Goal: Find specific page/section: Find specific page/section

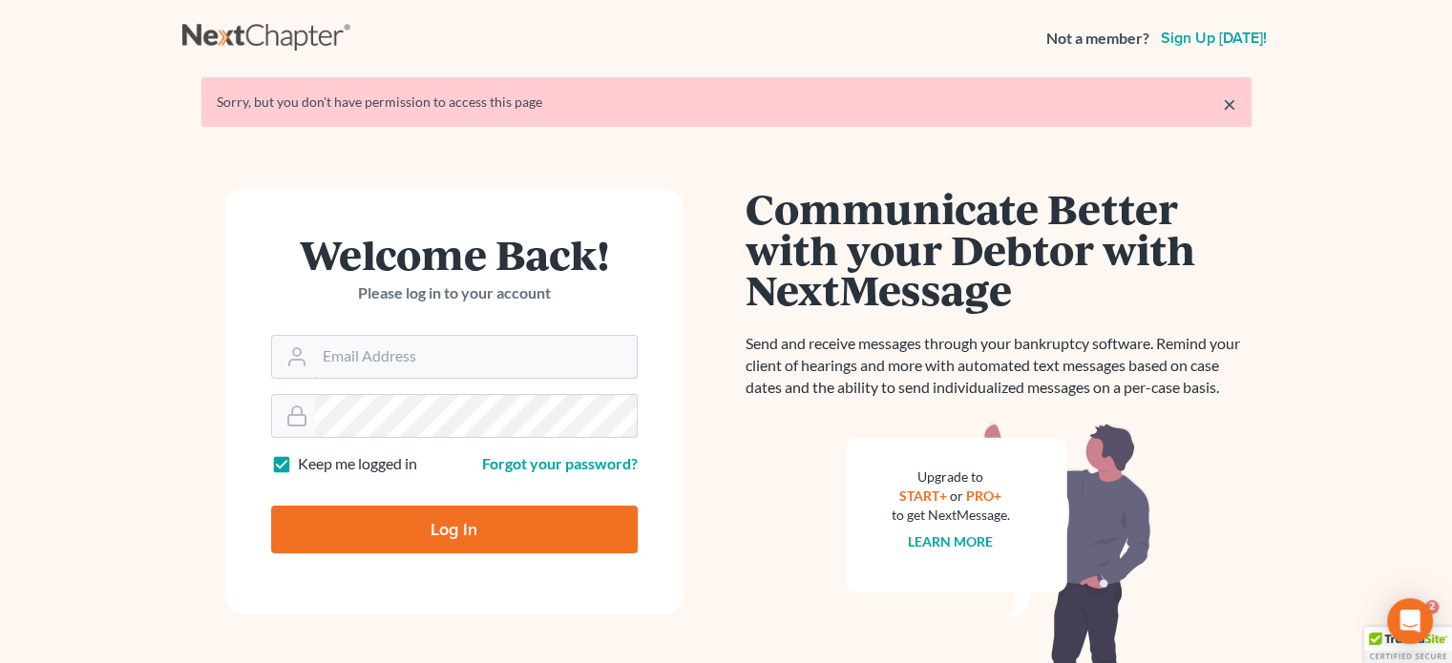
type input "[PERSON_NAME][EMAIL_ADDRESS][DOMAIN_NAME]"
click at [428, 534] on input "Log In" at bounding box center [454, 530] width 366 height 48
type input "Thinking..."
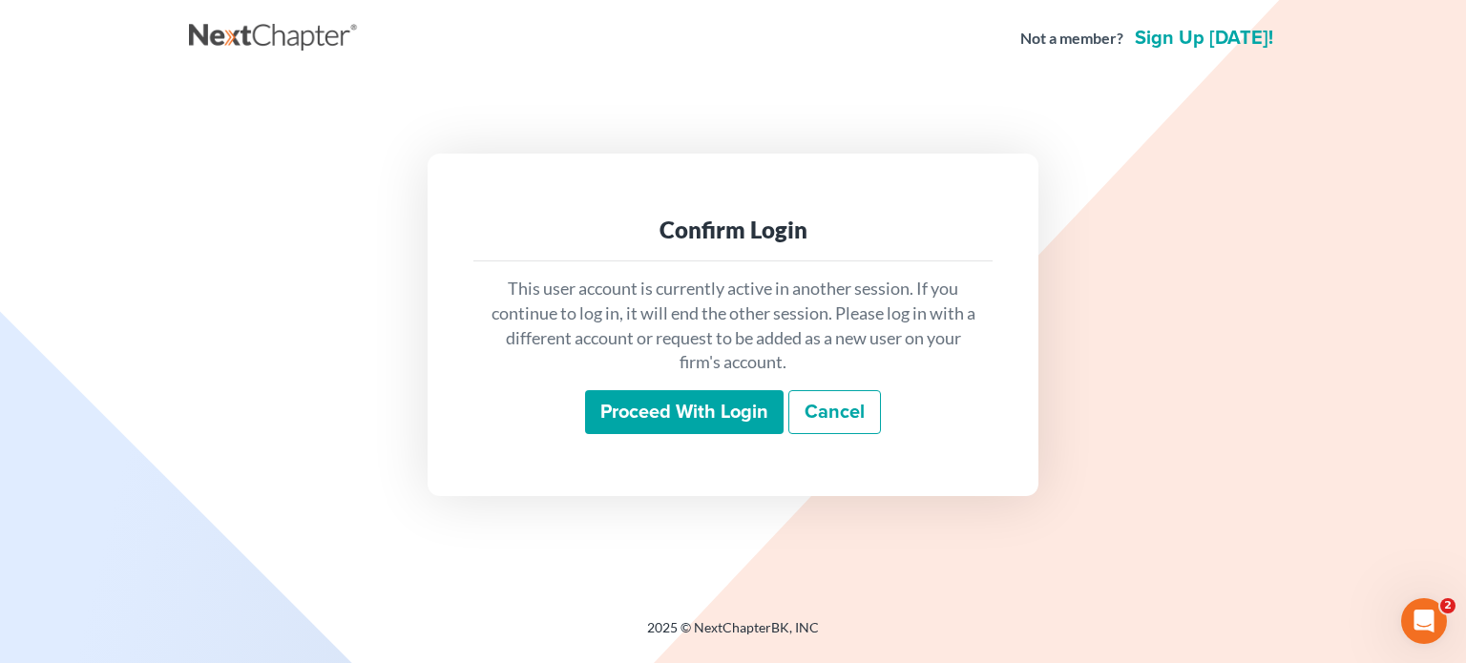
click at [626, 423] on input "Proceed with login" at bounding box center [684, 412] width 199 height 44
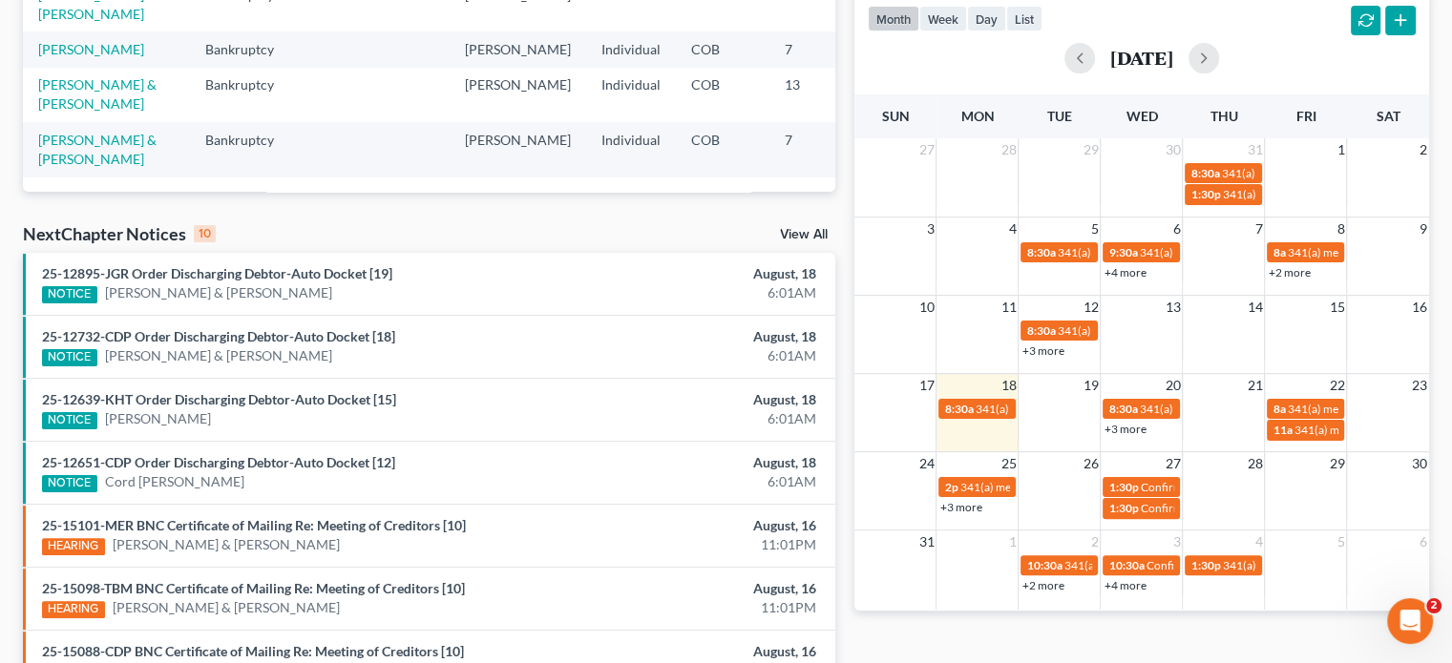
scroll to position [382, 0]
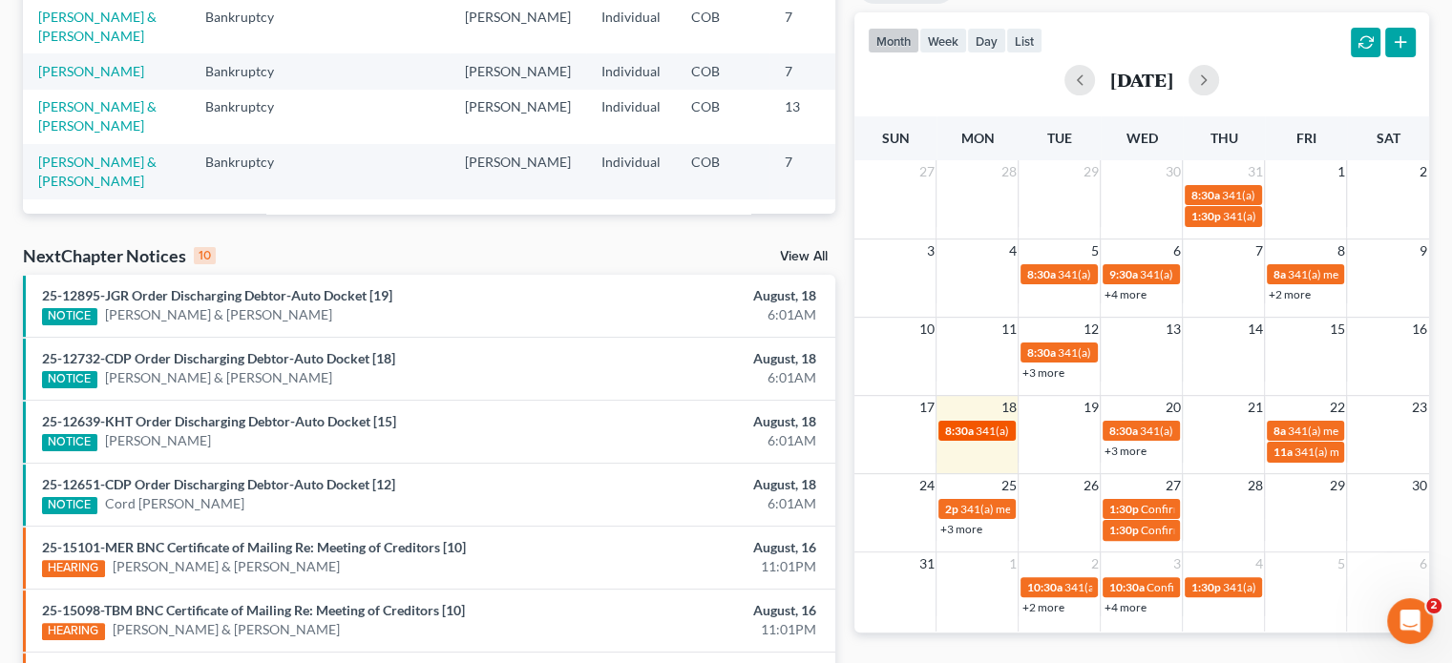
click at [1002, 427] on span "341(a) meeting for [PERSON_NAME]" at bounding box center [1066, 431] width 184 height 14
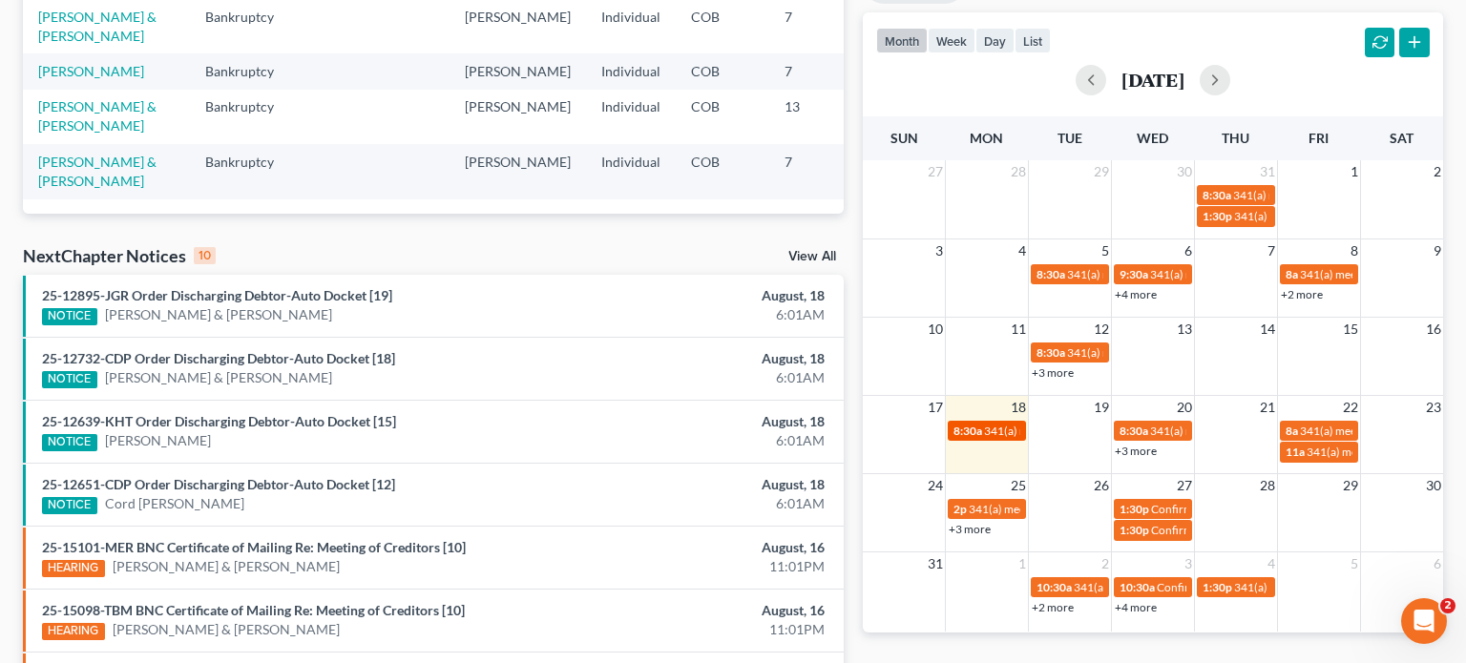
select select "Days"
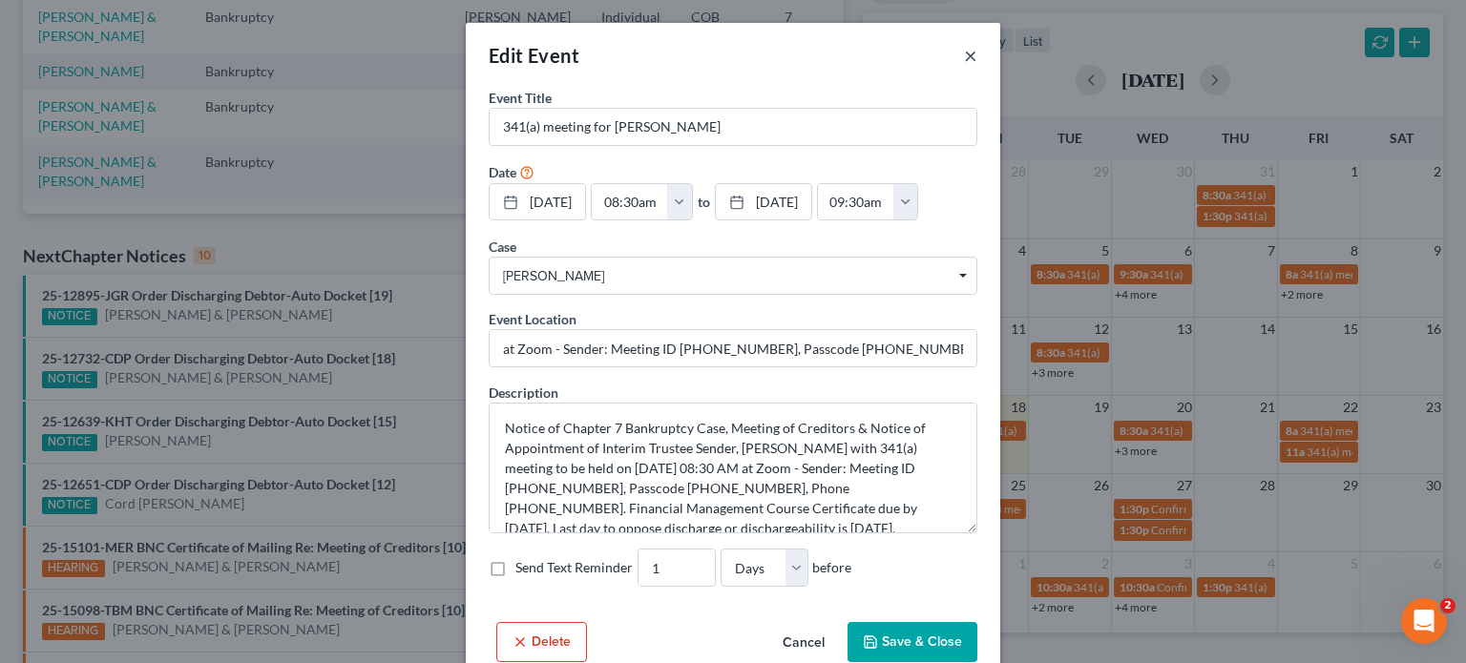
click at [964, 56] on button "×" at bounding box center [970, 55] width 13 height 23
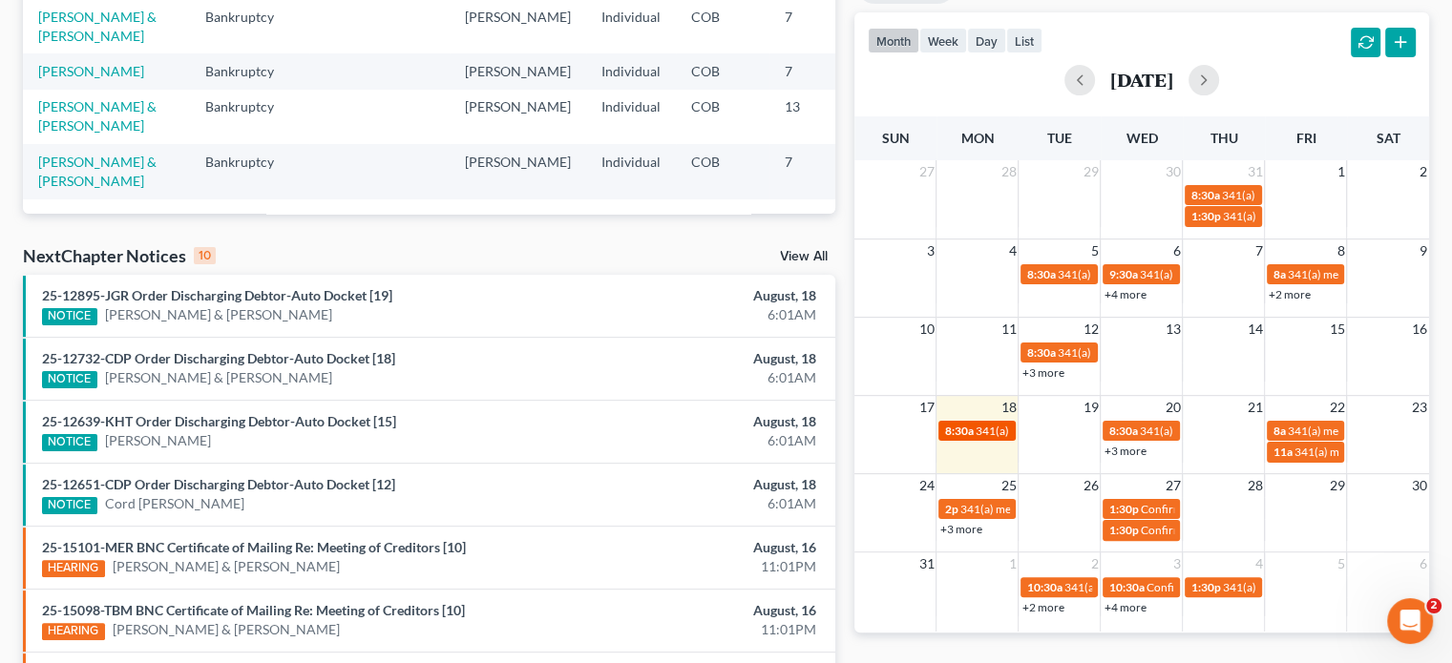
click at [972, 430] on span "8:30a" at bounding box center [958, 431] width 29 height 14
select select "Days"
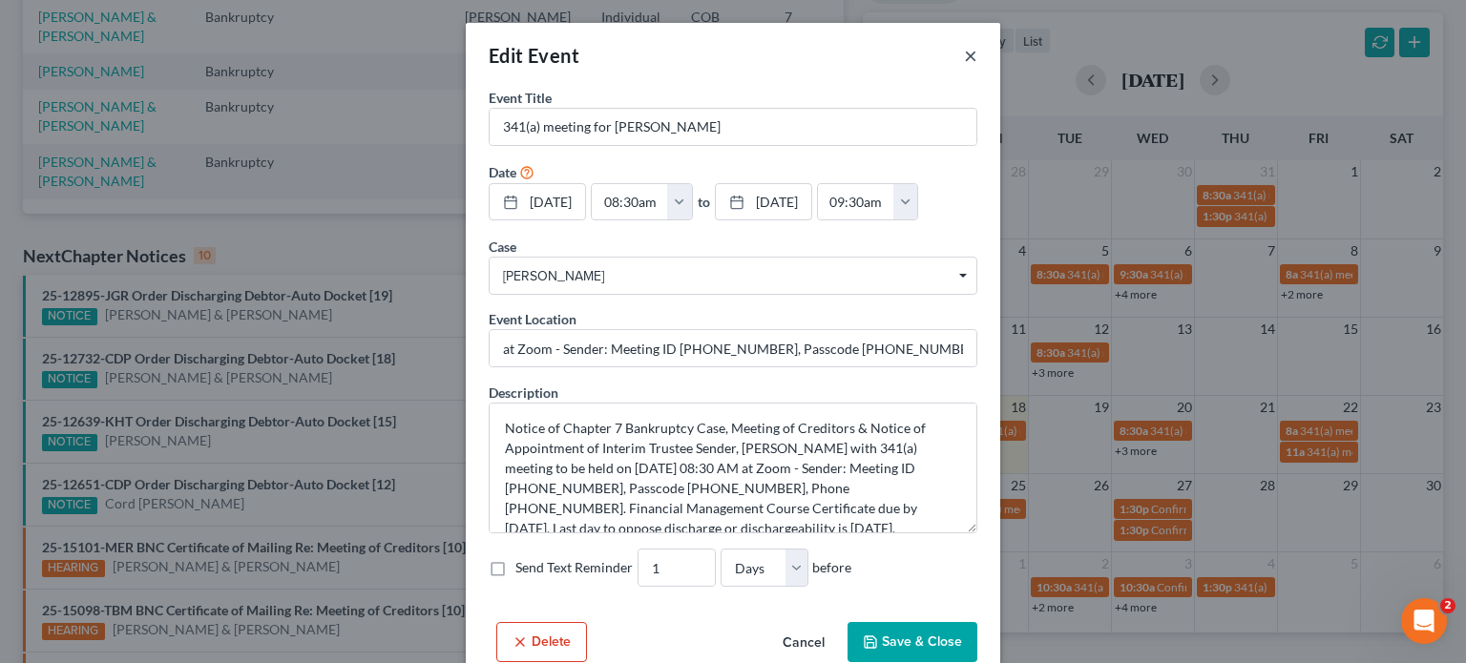
click at [964, 51] on button "×" at bounding box center [970, 55] width 13 height 23
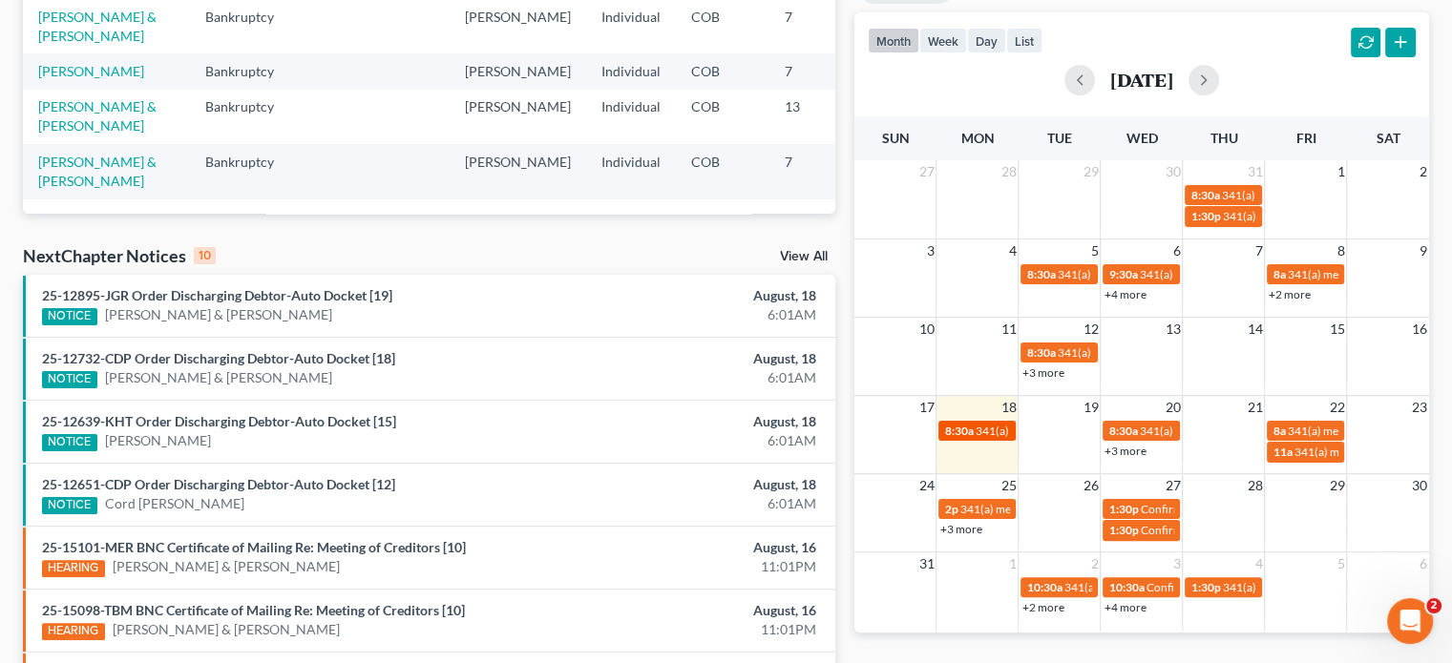
click at [981, 430] on span "341(a) meeting for [PERSON_NAME]" at bounding box center [1066, 431] width 184 height 14
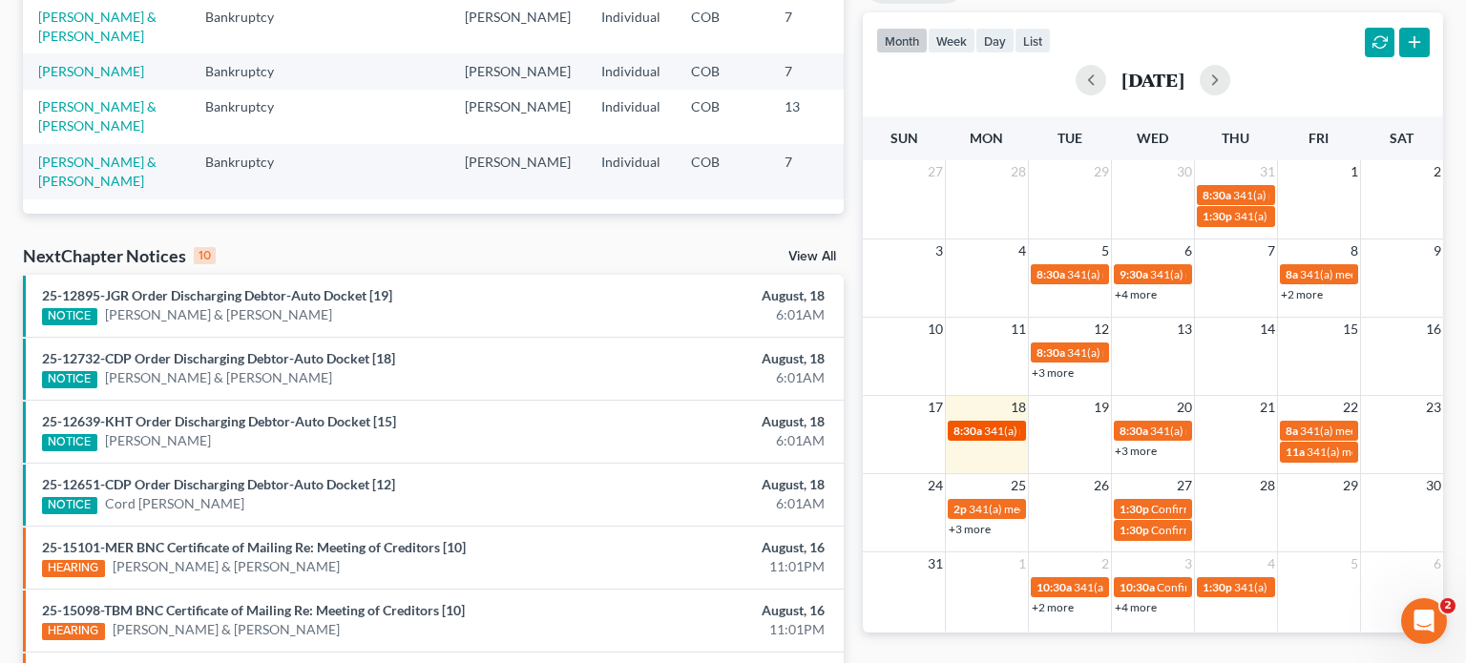
select select "Days"
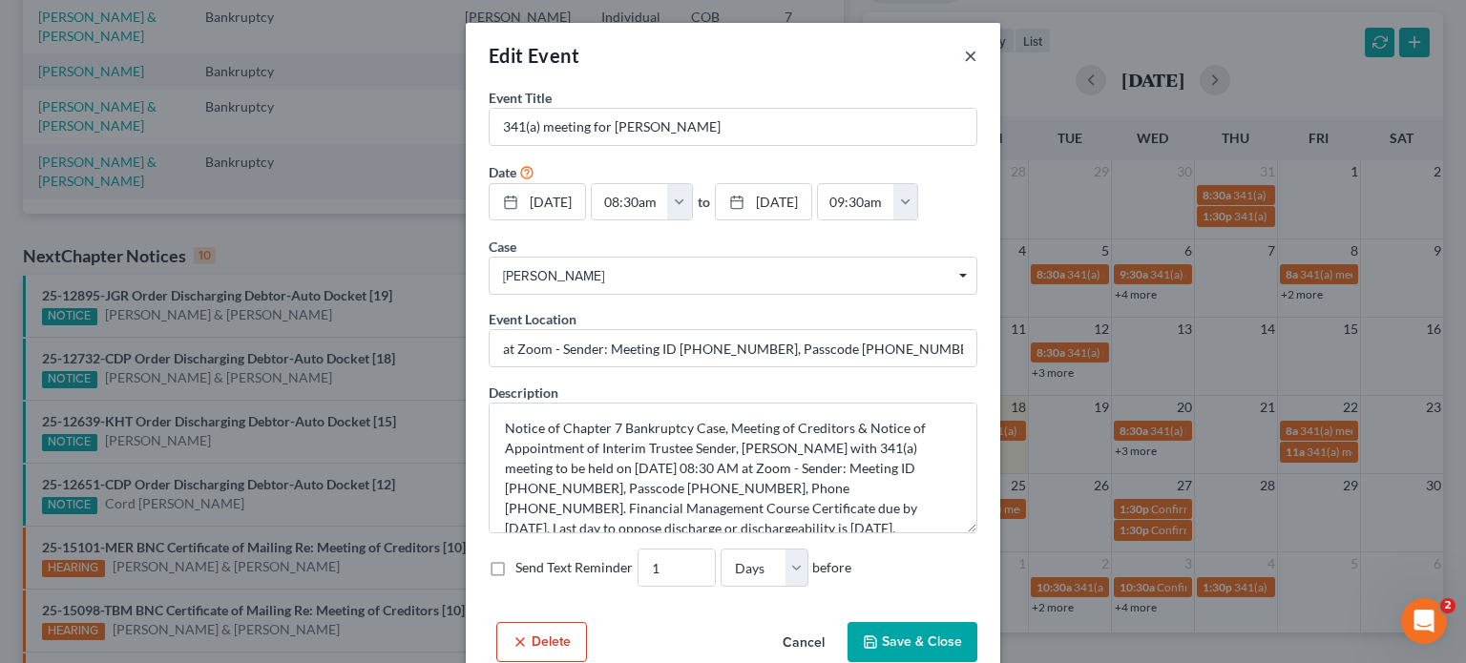
click at [965, 56] on button "×" at bounding box center [970, 55] width 13 height 23
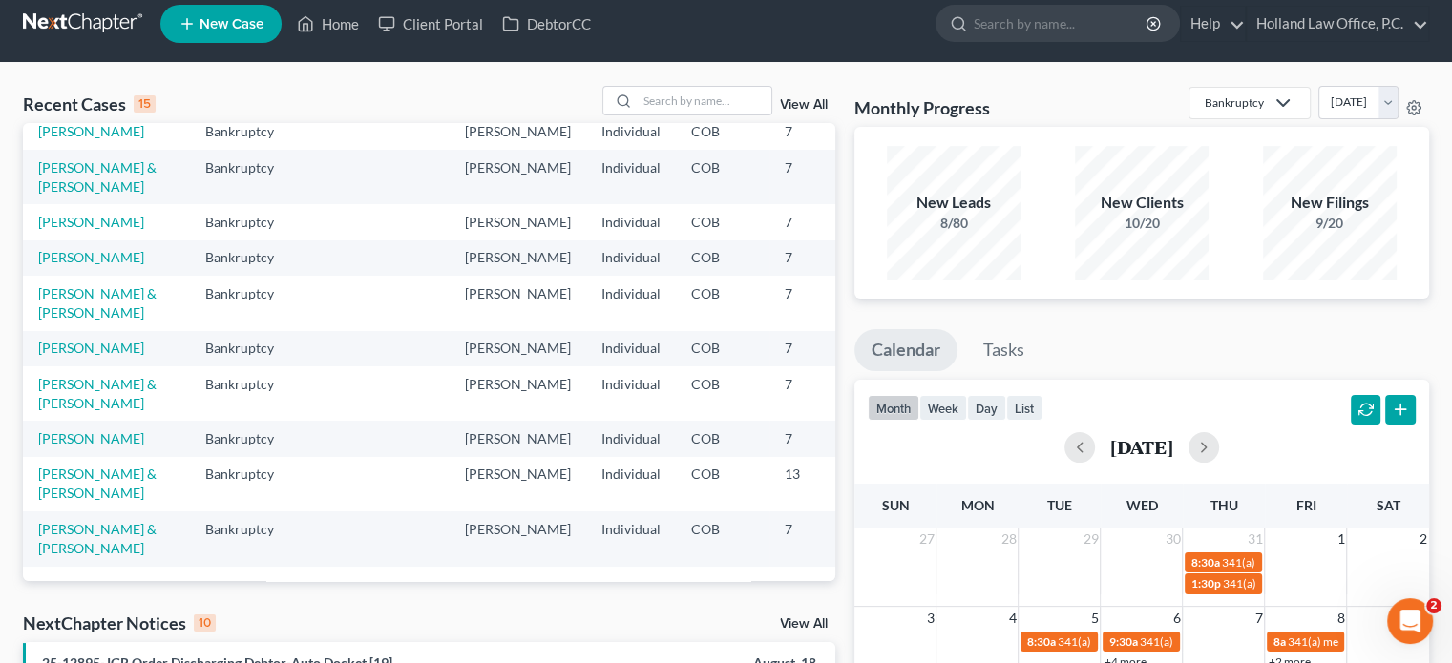
scroll to position [0, 0]
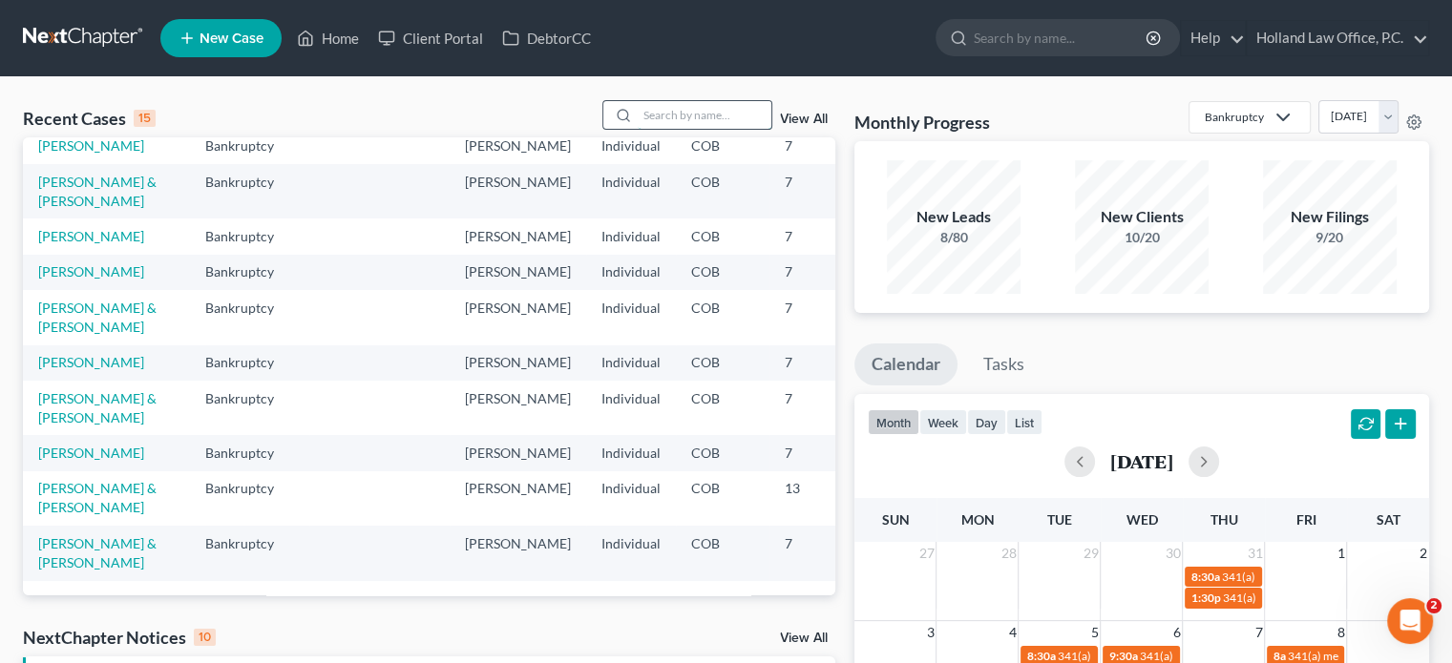
click at [647, 108] on input "search" at bounding box center [705, 115] width 134 height 28
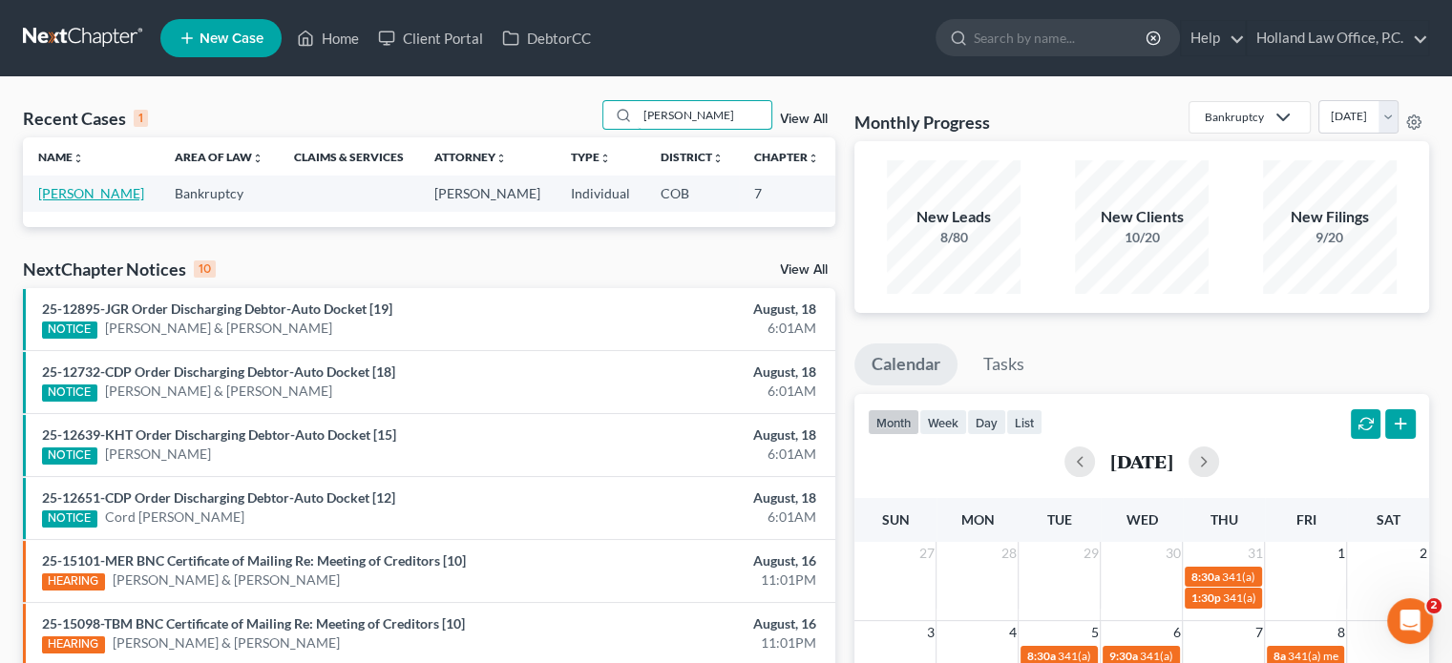
type input "[PERSON_NAME]"
click at [60, 189] on link "[PERSON_NAME]" at bounding box center [91, 193] width 106 height 16
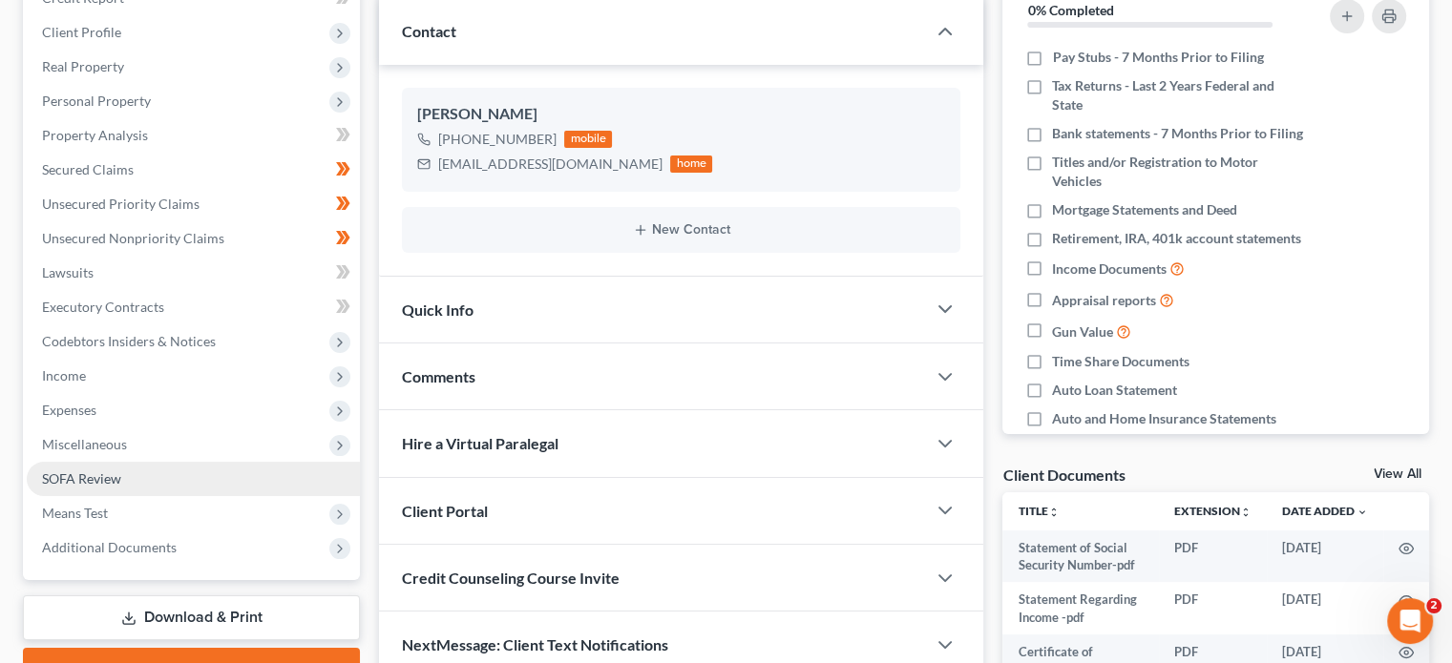
scroll to position [286, 0]
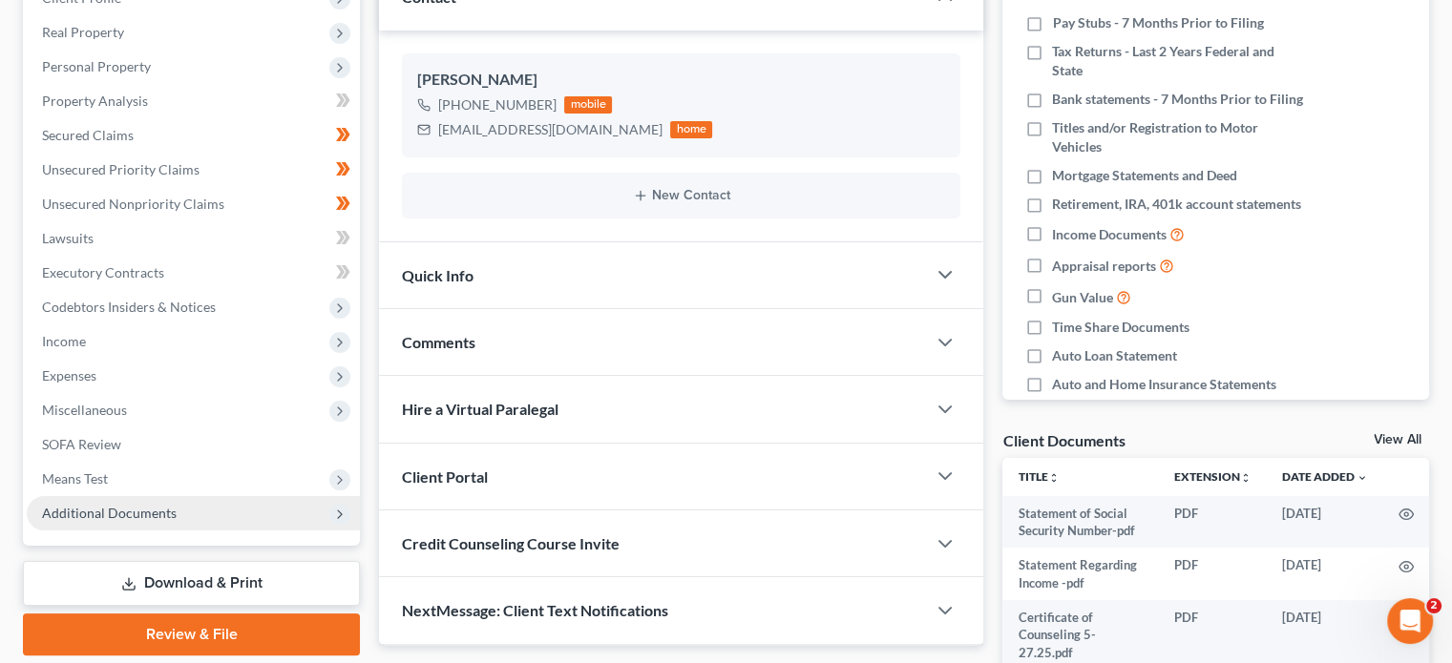
click at [124, 517] on span "Additional Documents" at bounding box center [109, 513] width 135 height 16
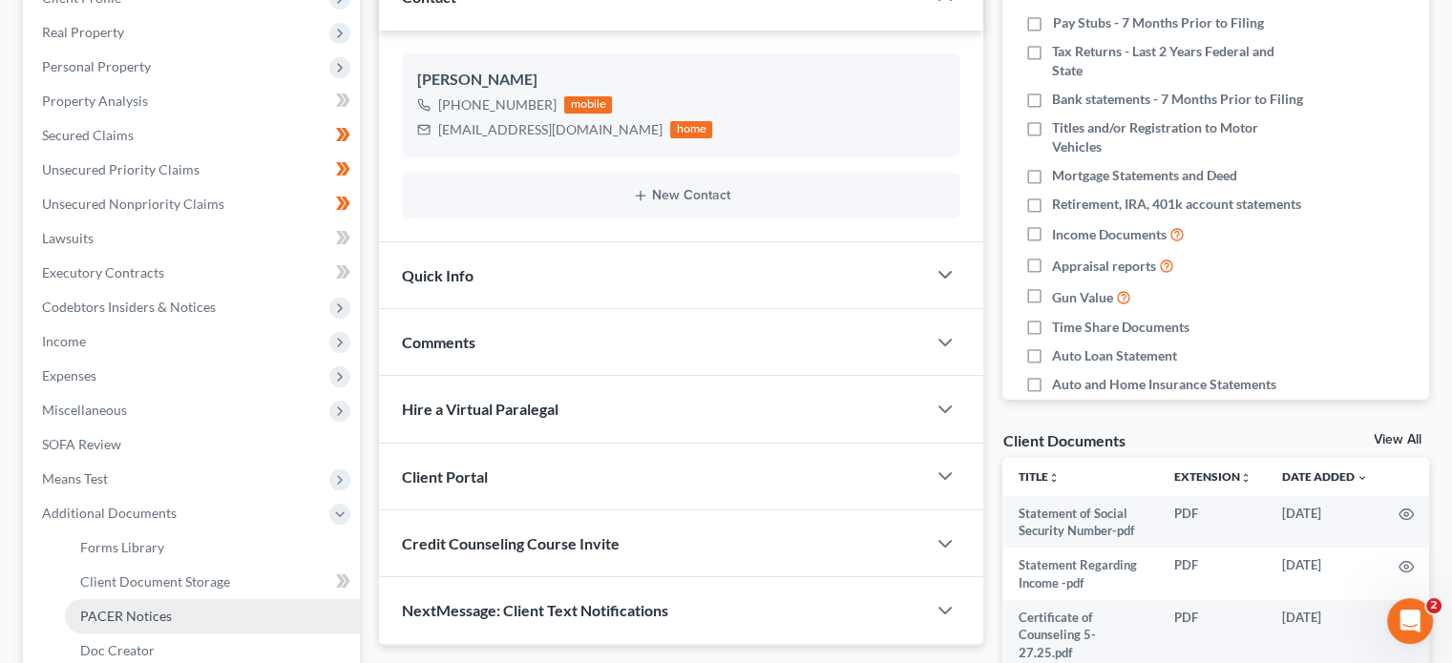
click at [122, 615] on span "PACER Notices" at bounding box center [126, 616] width 92 height 16
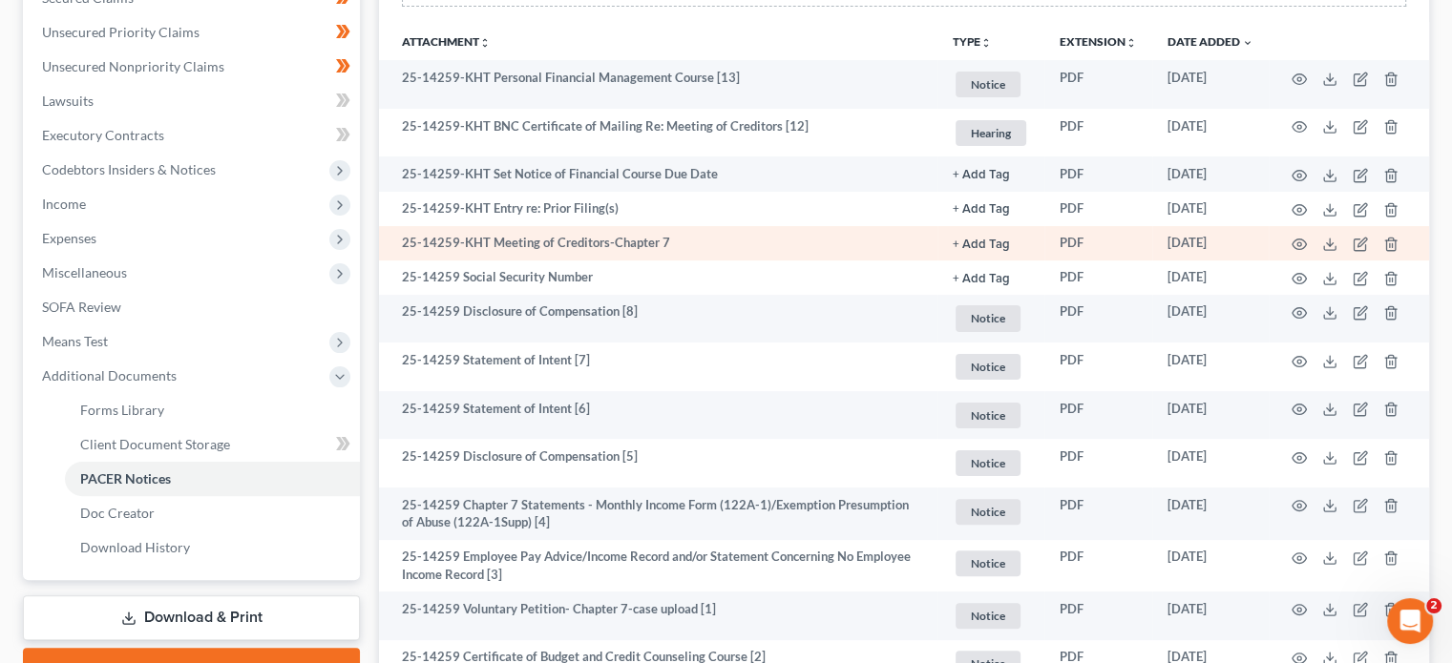
scroll to position [382, 0]
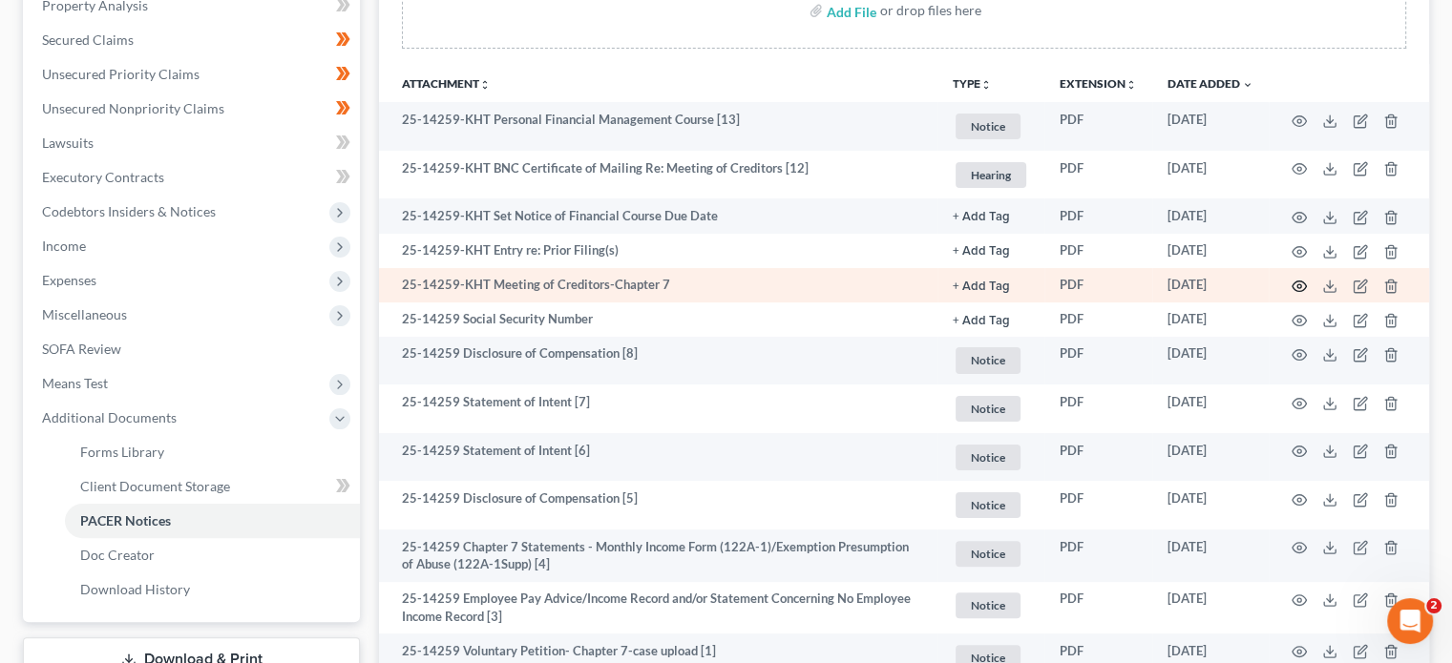
click at [1301, 283] on icon "button" at bounding box center [1298, 286] width 15 height 15
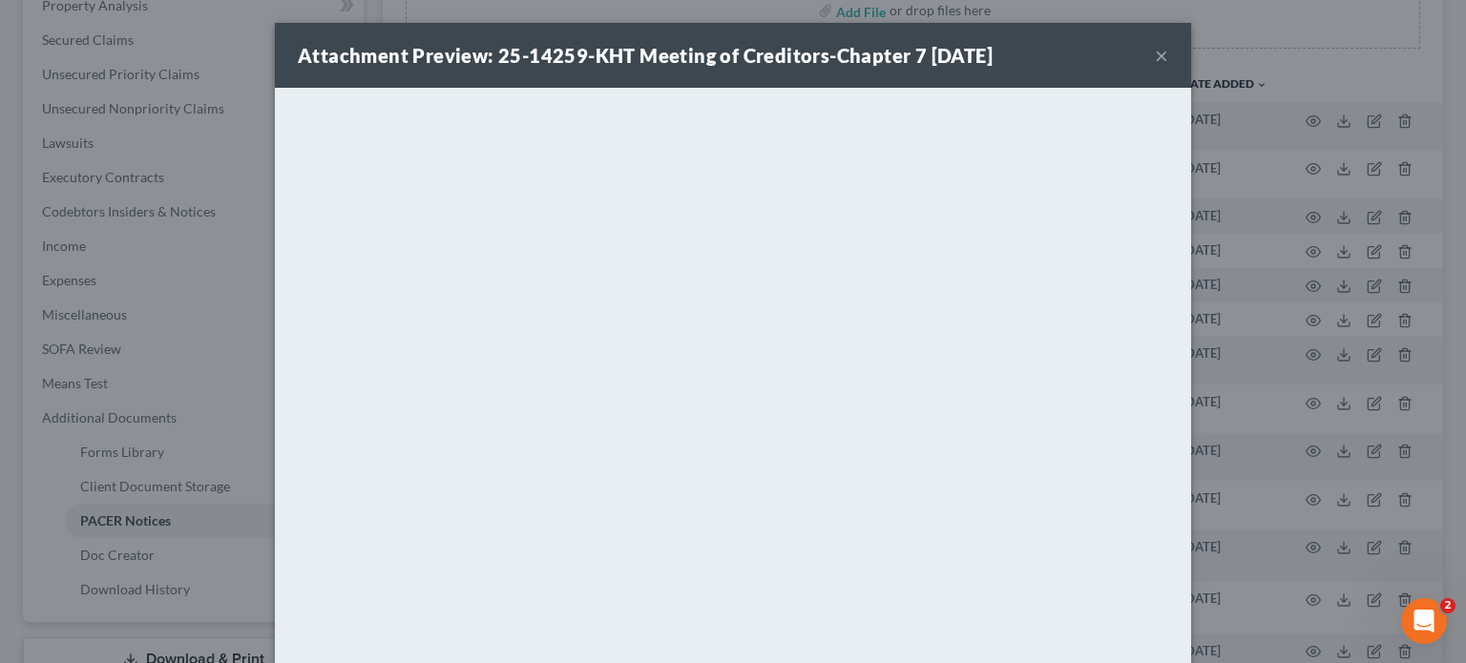
click at [1157, 52] on button "×" at bounding box center [1161, 55] width 13 height 23
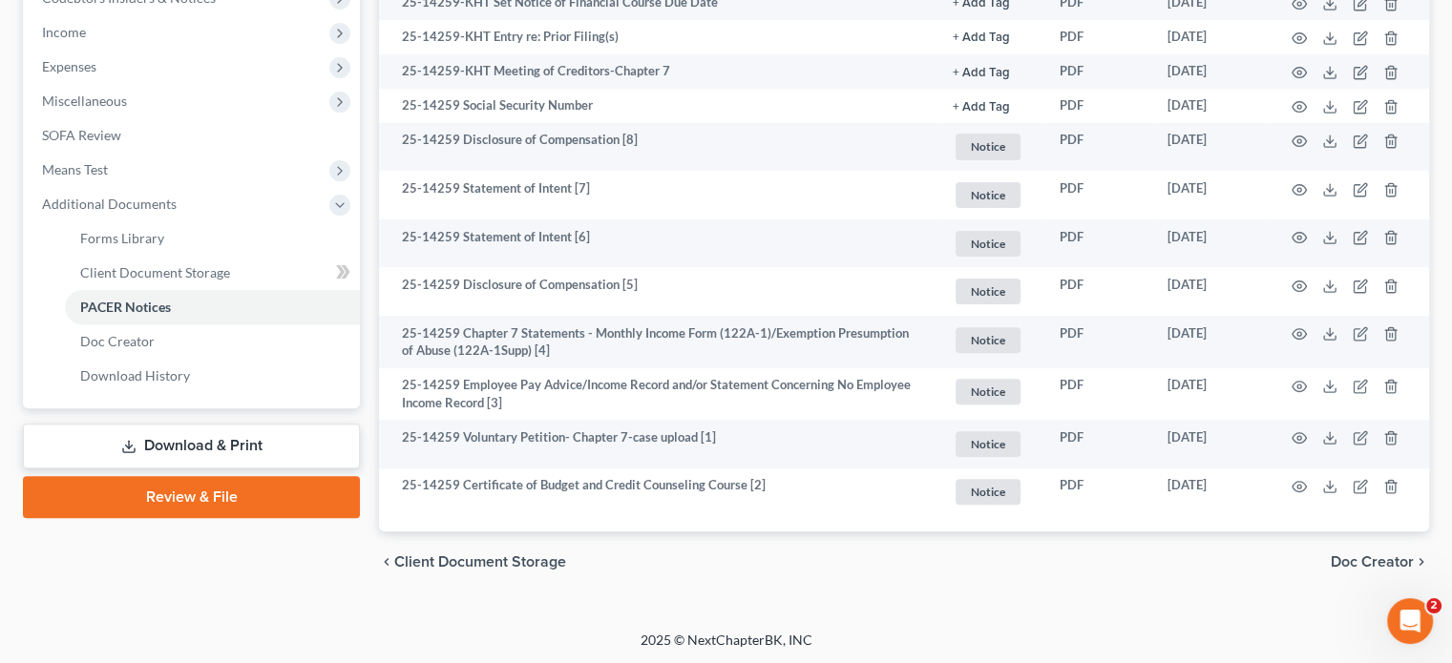
scroll to position [597, 0]
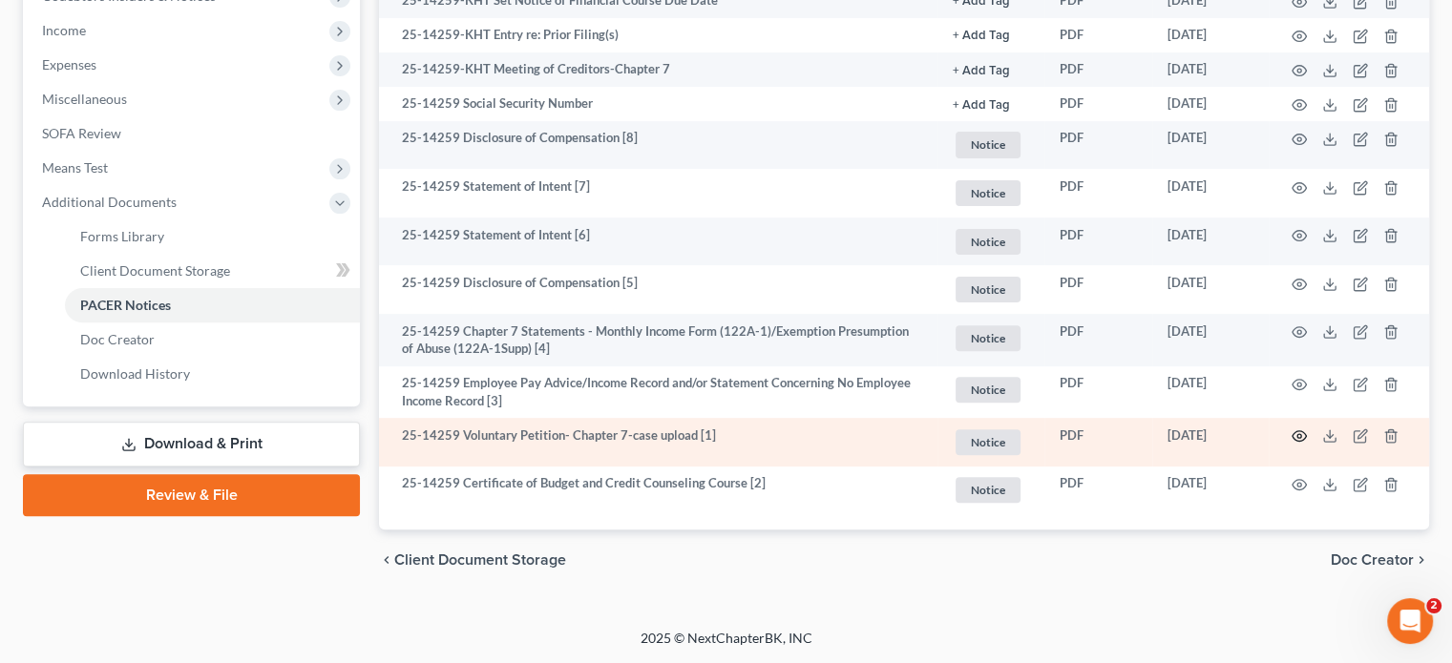
click at [1302, 434] on icon "button" at bounding box center [1298, 436] width 15 height 15
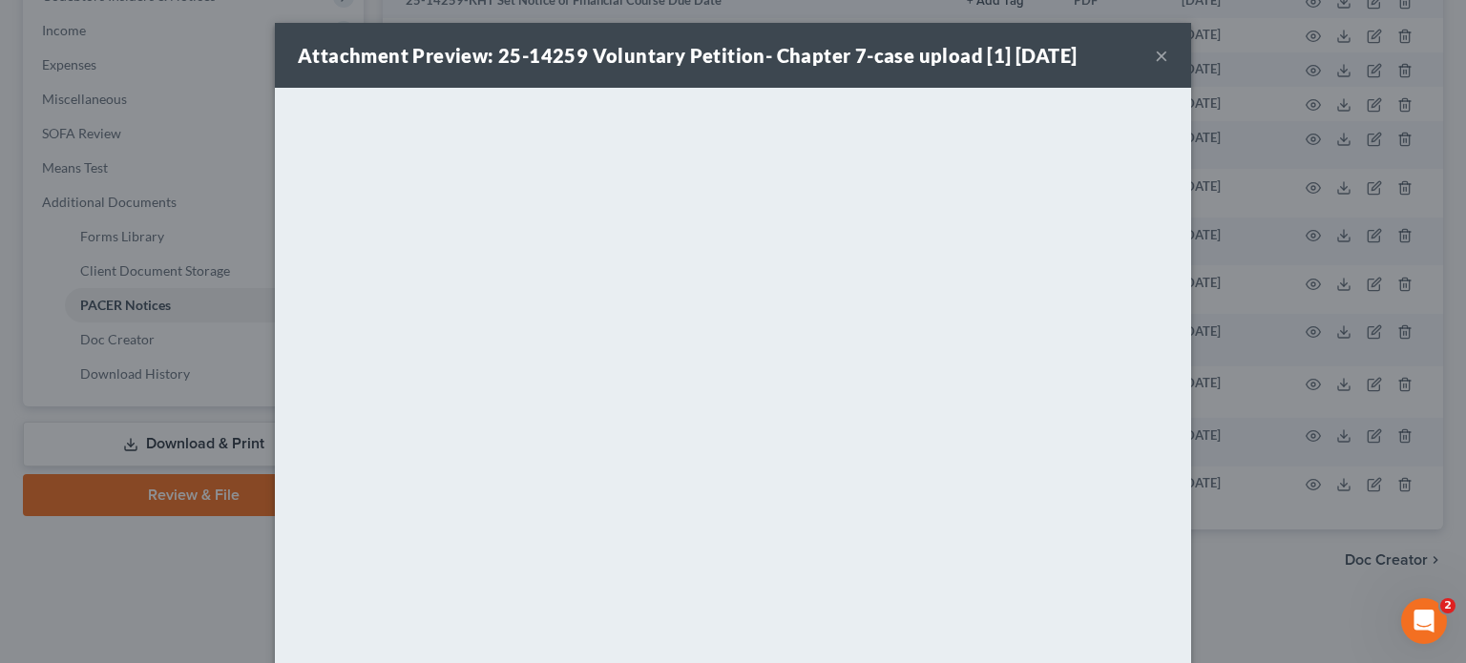
click at [1155, 56] on button "×" at bounding box center [1161, 55] width 13 height 23
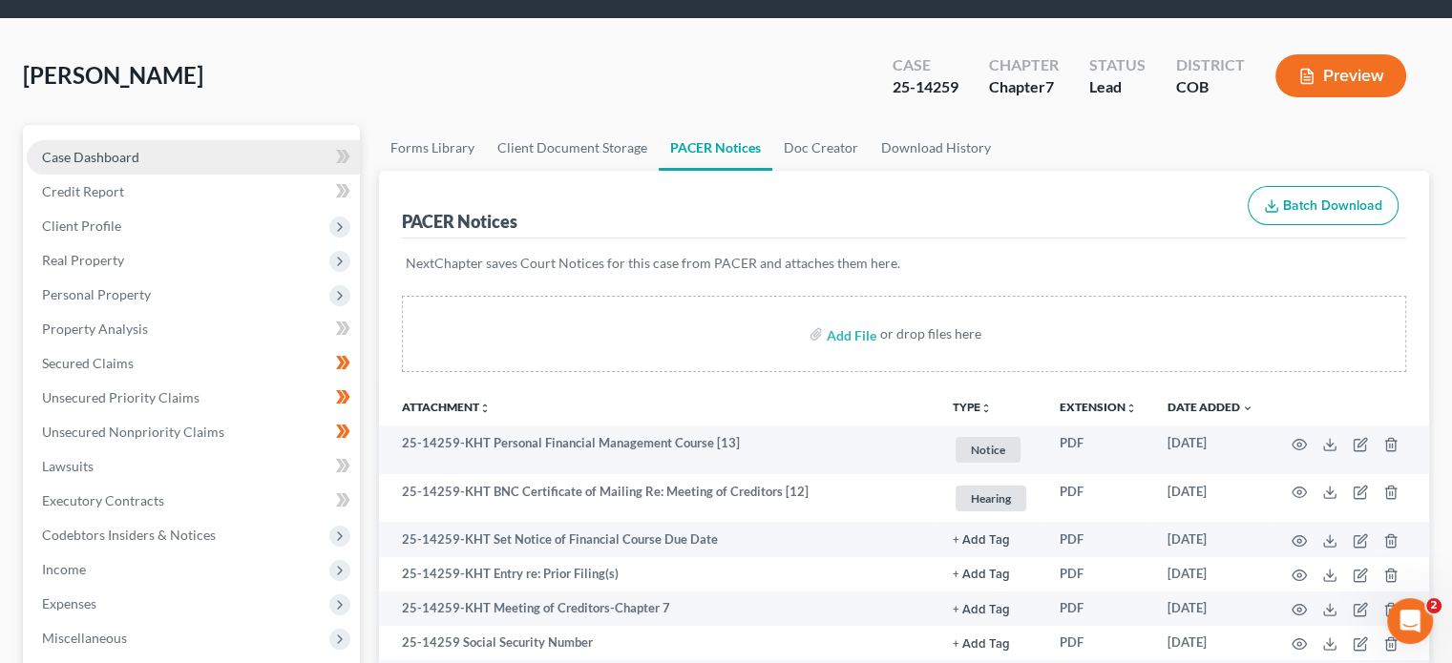
scroll to position [0, 0]
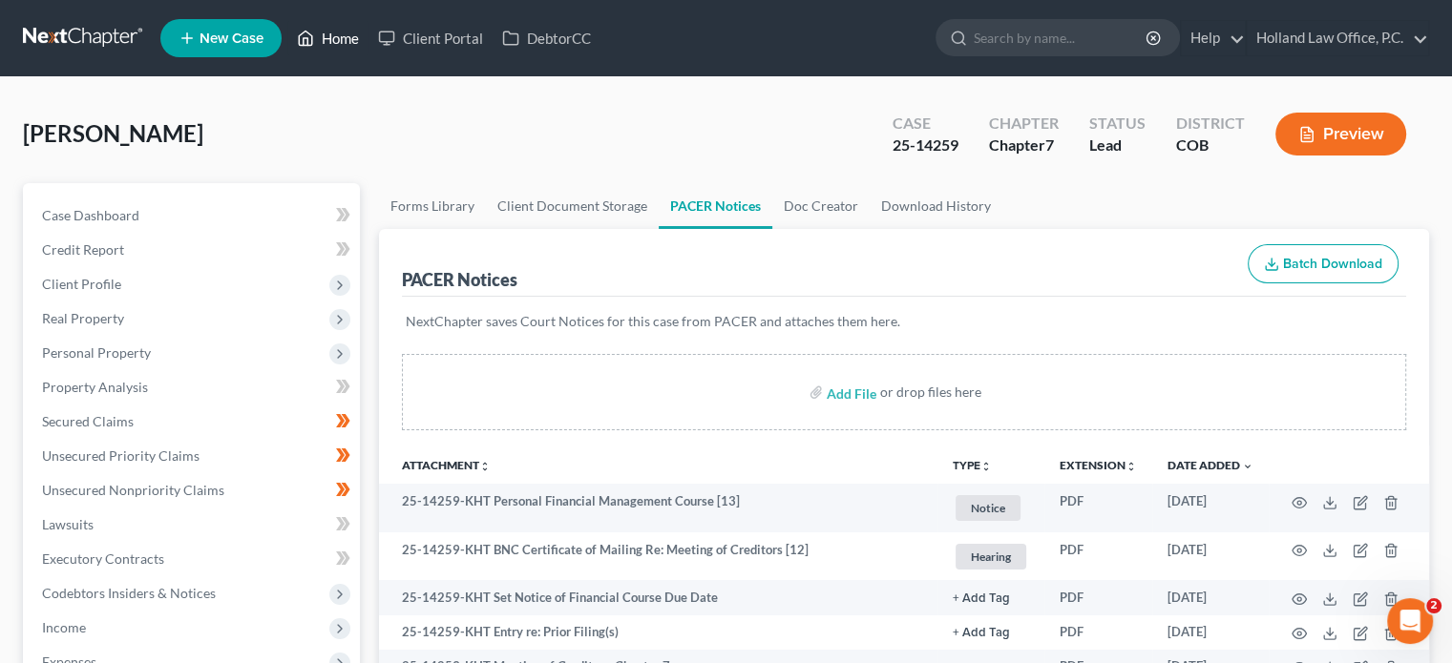
click at [344, 37] on link "Home" at bounding box center [327, 38] width 81 height 34
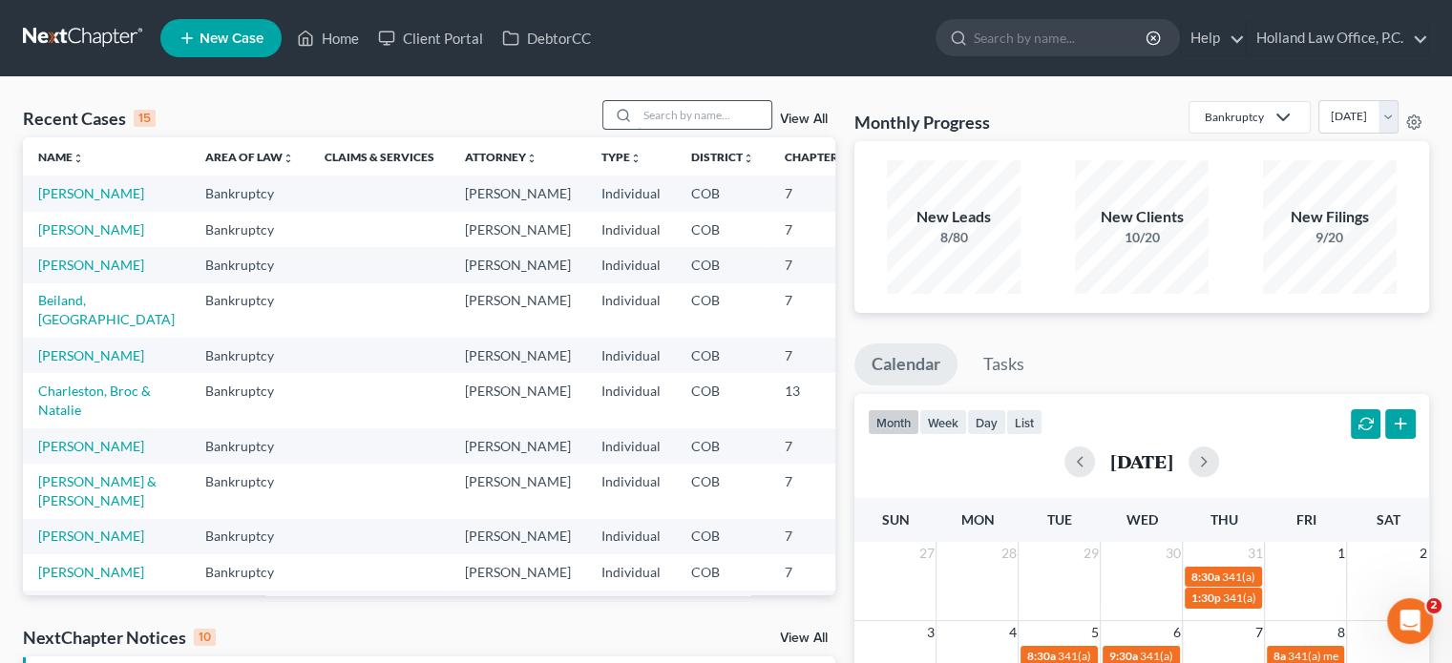
click at [676, 110] on input "search" at bounding box center [705, 115] width 134 height 28
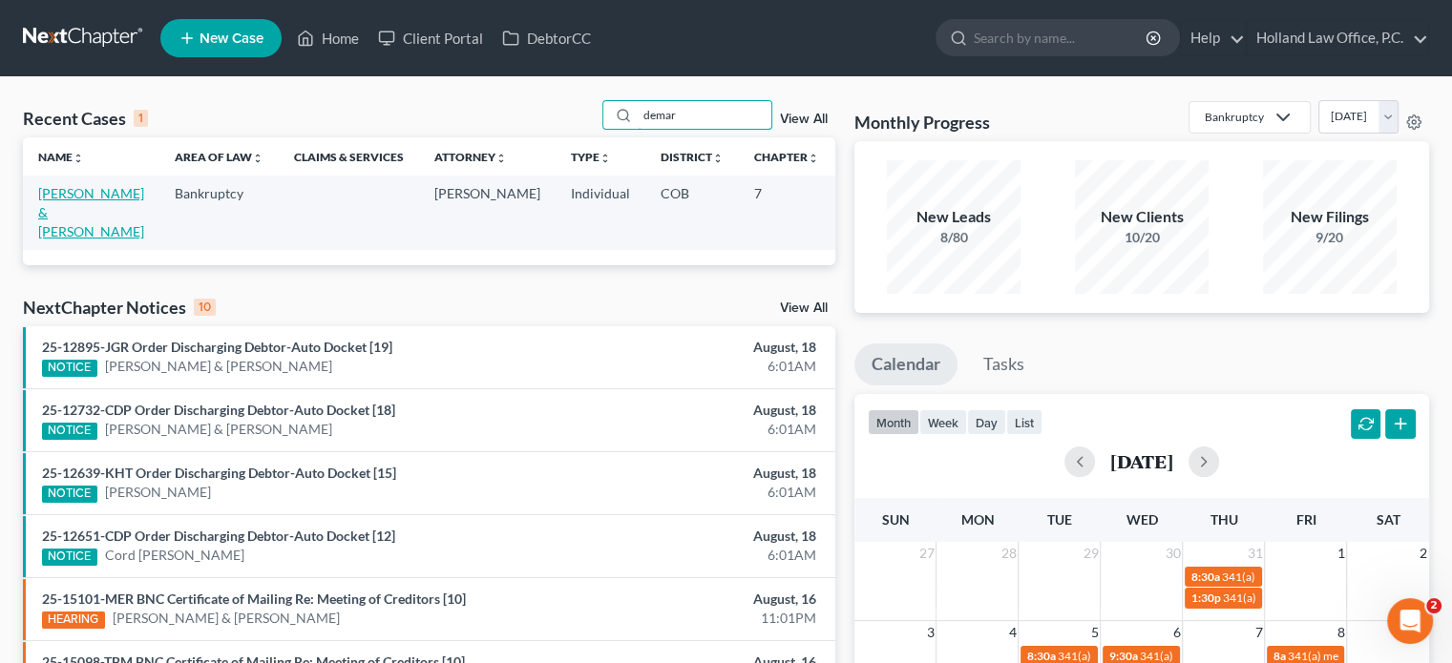
type input "demar"
click at [56, 207] on link "[PERSON_NAME] & [PERSON_NAME]" at bounding box center [91, 212] width 106 height 54
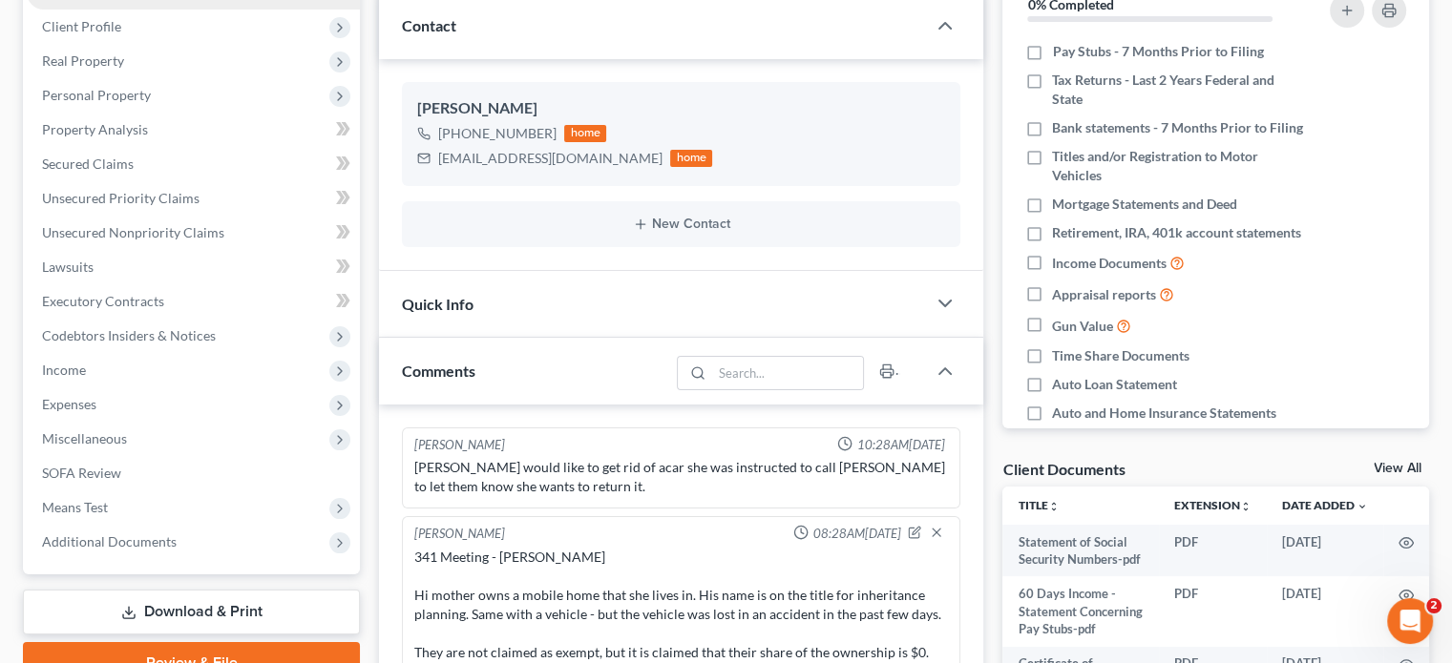
scroll to position [286, 0]
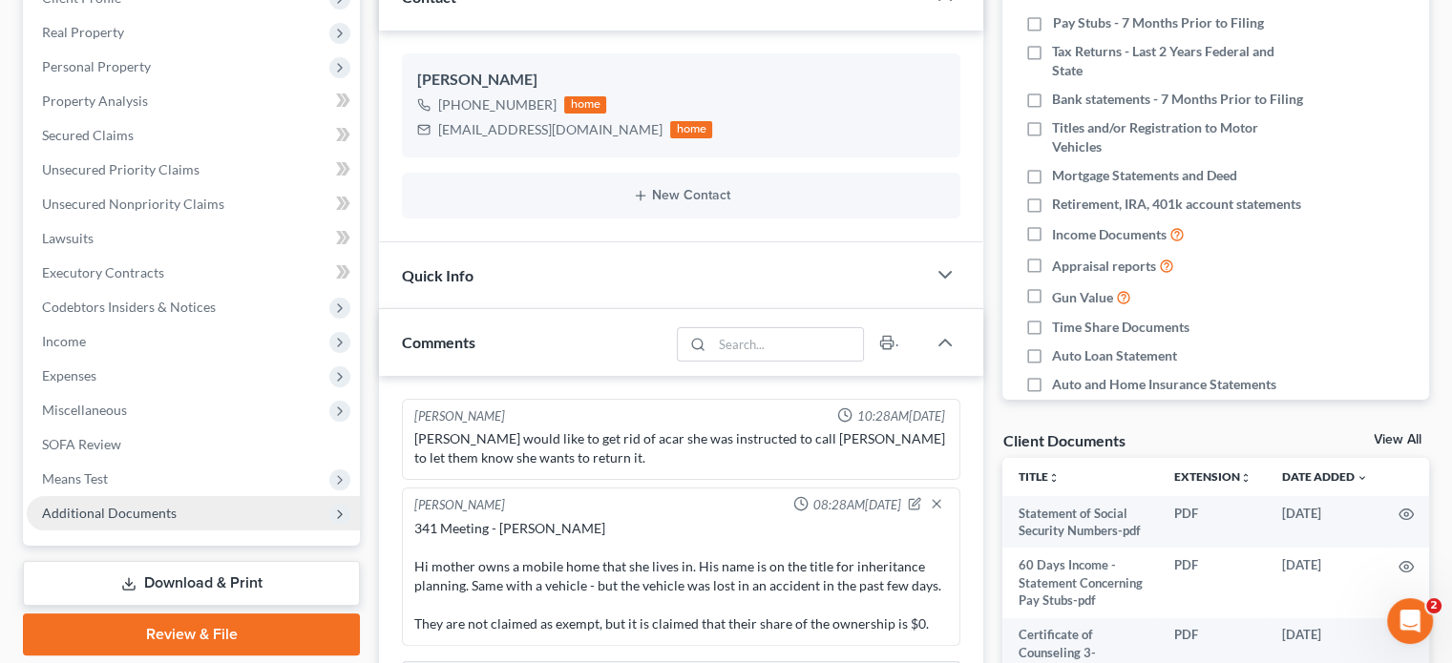
click at [136, 509] on span "Additional Documents" at bounding box center [109, 513] width 135 height 16
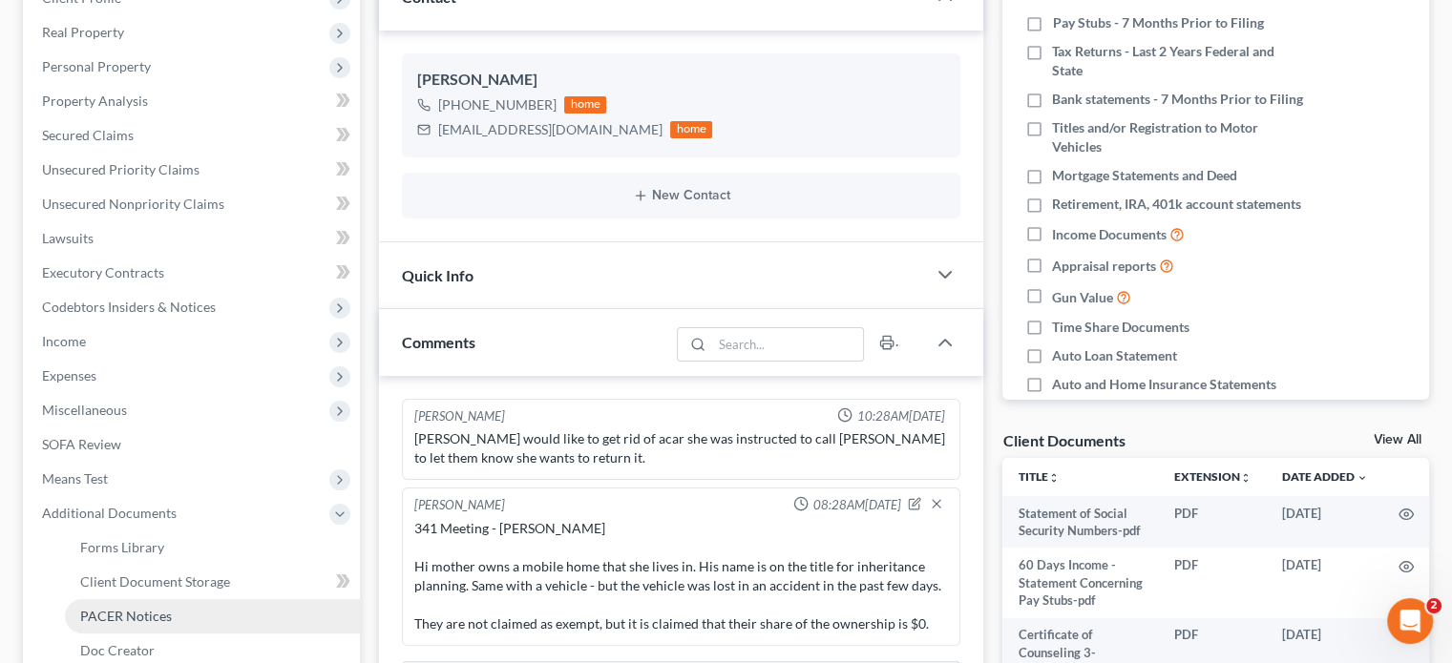
click at [145, 613] on span "PACER Notices" at bounding box center [126, 616] width 92 height 16
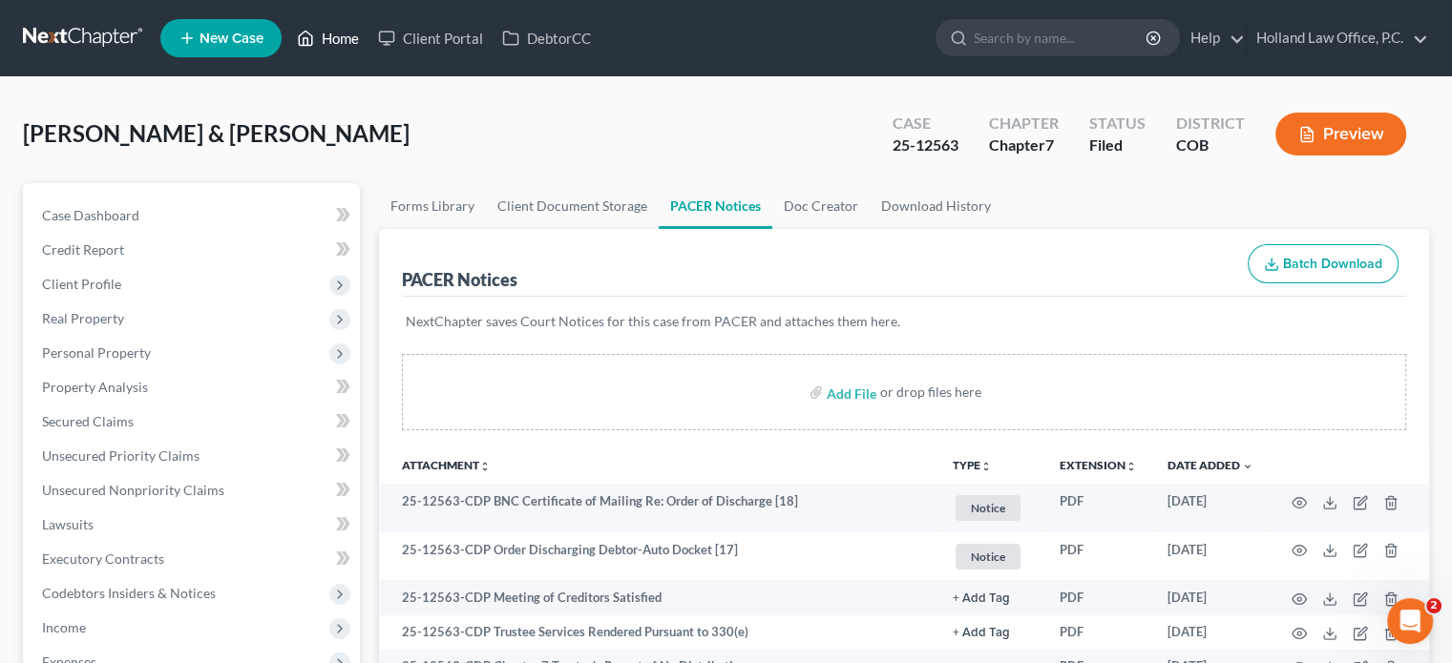
click at [336, 33] on link "Home" at bounding box center [327, 38] width 81 height 34
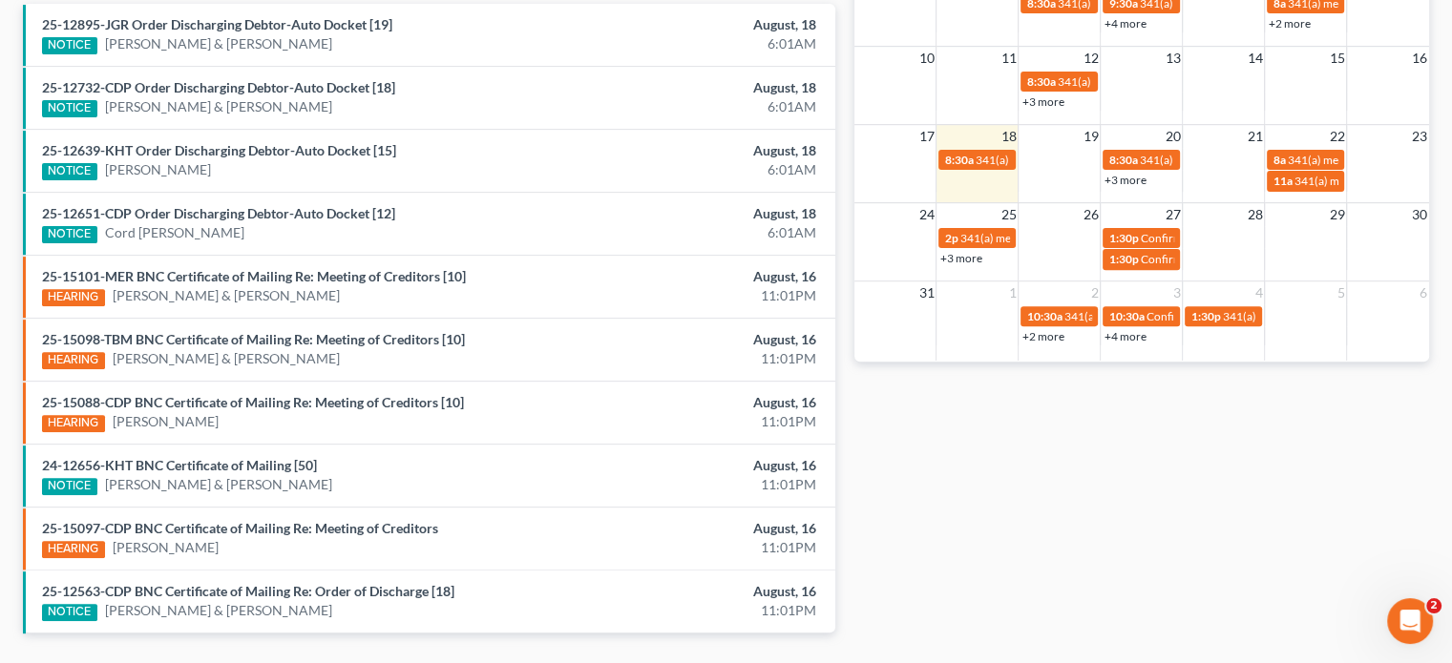
scroll to position [580, 0]
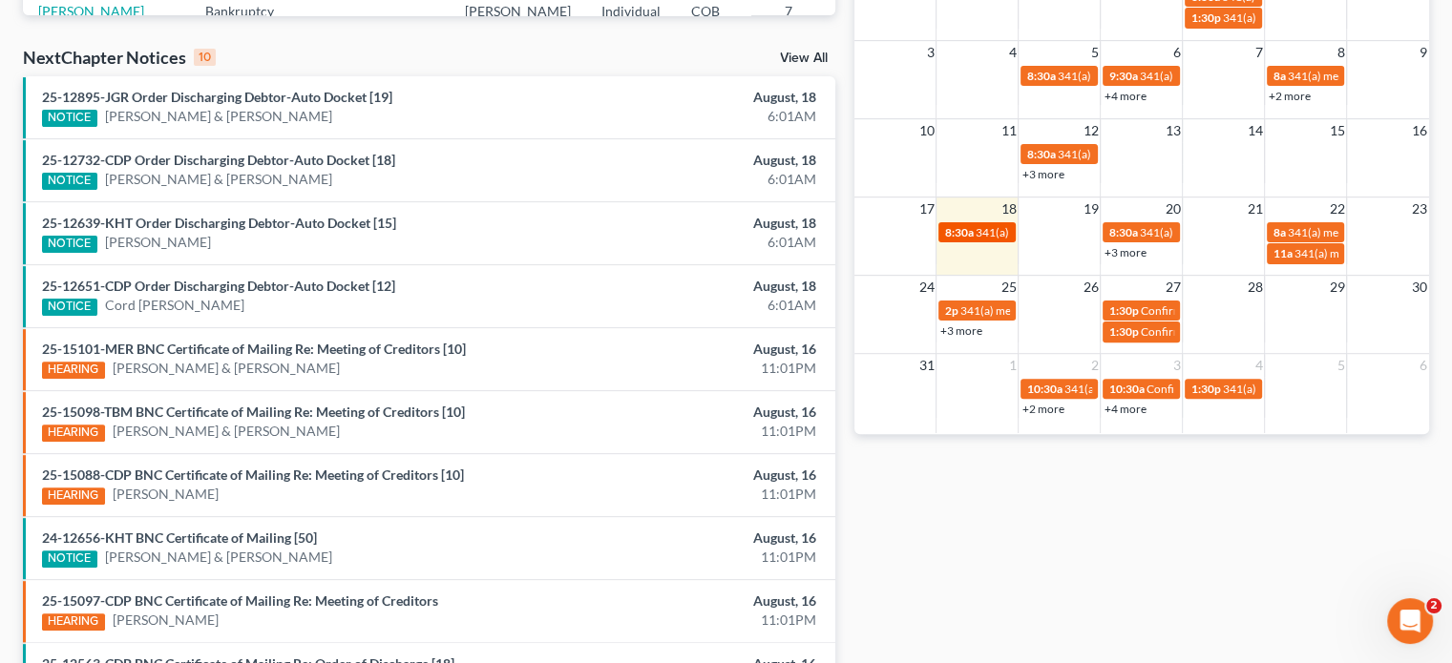
click at [971, 229] on span "8:30a" at bounding box center [958, 232] width 29 height 14
select select "Days"
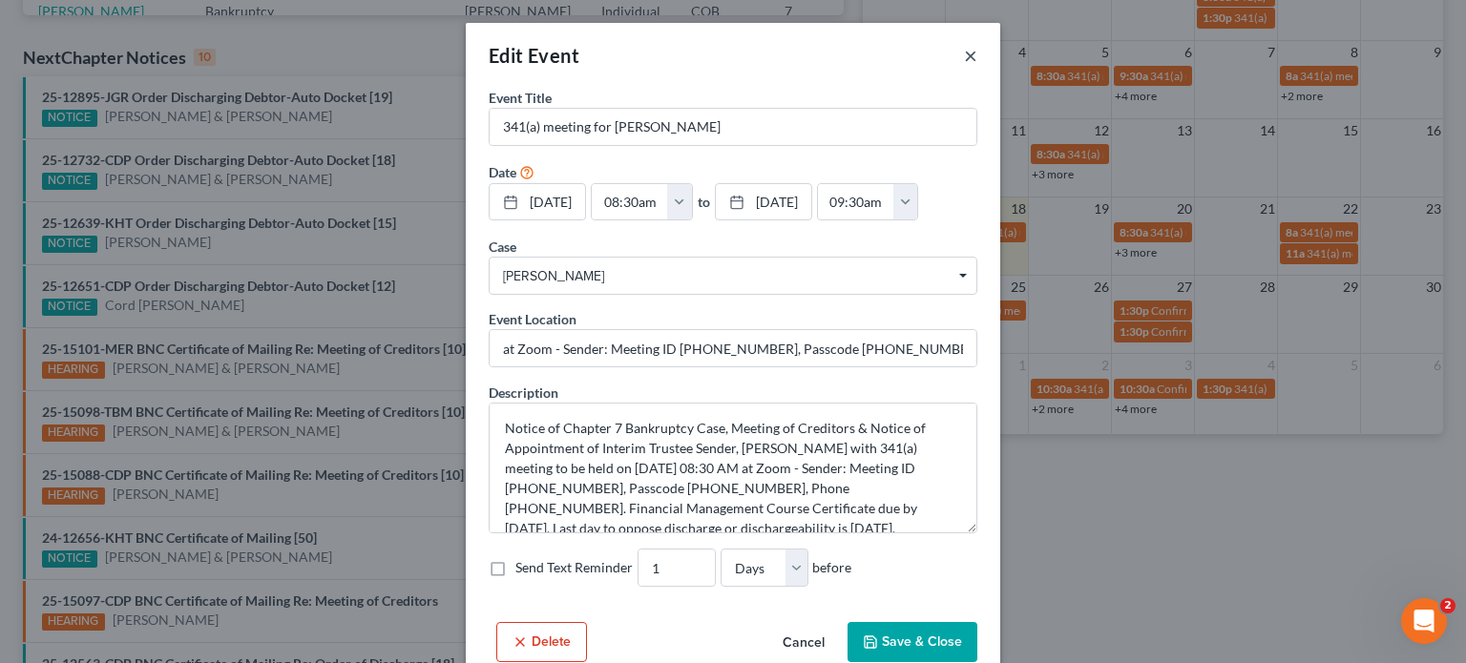
click at [964, 52] on button "×" at bounding box center [970, 55] width 13 height 23
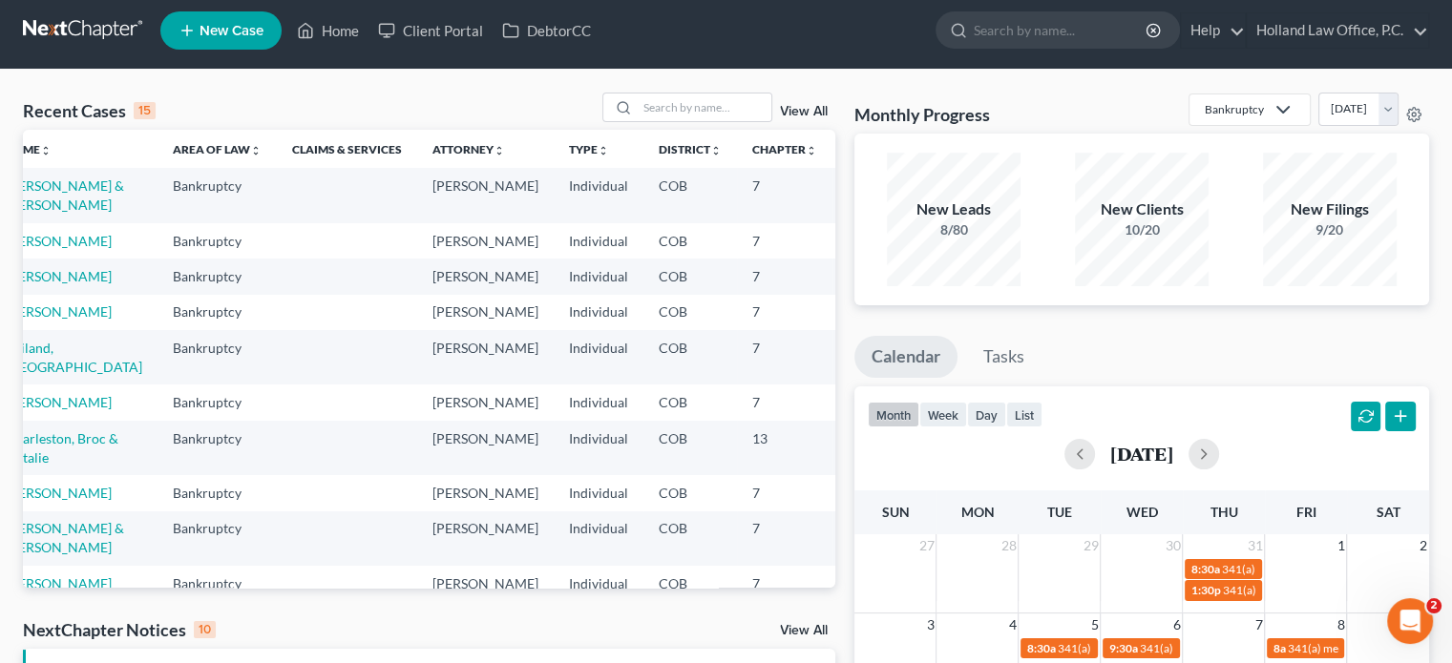
scroll to position [0, 52]
